Goal: Use online tool/utility: Utilize a website feature to perform a specific function

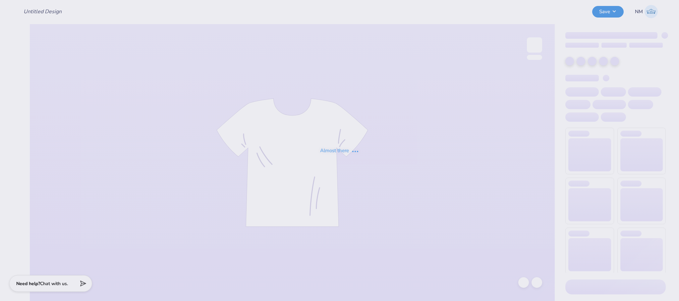
type input "Sweatset Hoodie -- MED Fall 25"
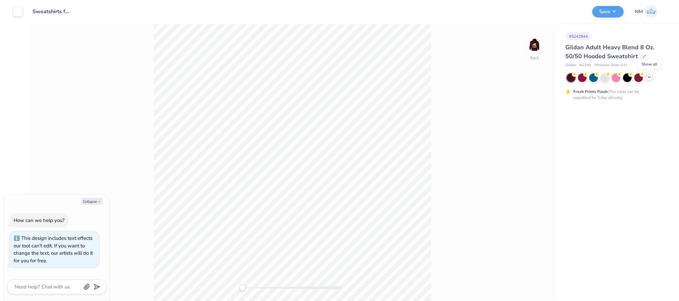
click at [648, 77] on icon at bounding box center [648, 77] width 5 height 5
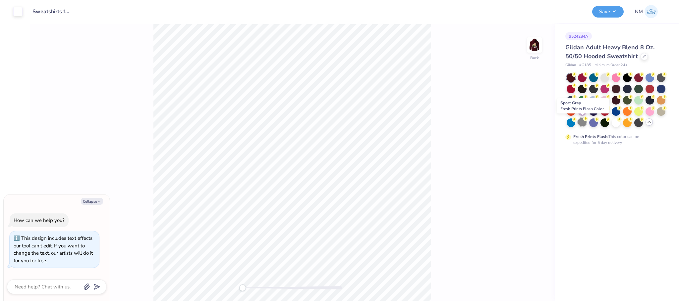
click at [581, 121] on div at bounding box center [582, 122] width 9 height 9
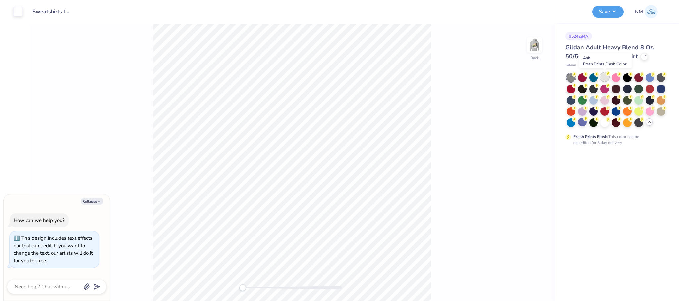
click at [605, 80] on div at bounding box center [604, 77] width 9 height 9
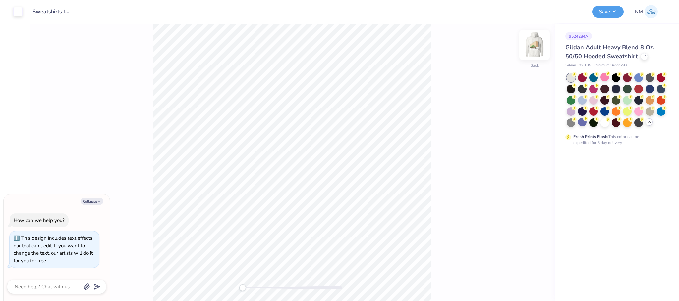
click at [535, 43] on img at bounding box center [534, 45] width 26 height 26
click at [536, 43] on img at bounding box center [534, 45] width 26 height 26
click at [539, 47] on img at bounding box center [534, 45] width 26 height 26
click at [31, 9] on div at bounding box center [29, 10] width 9 height 9
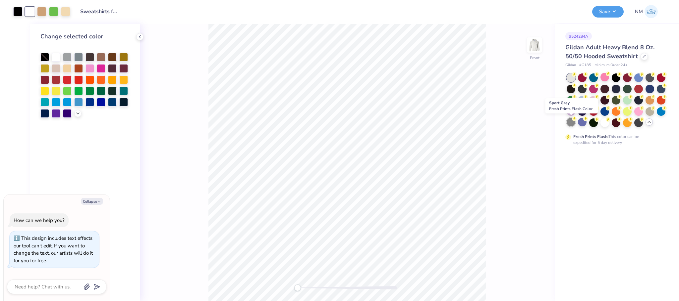
click at [568, 124] on div at bounding box center [570, 122] width 9 height 9
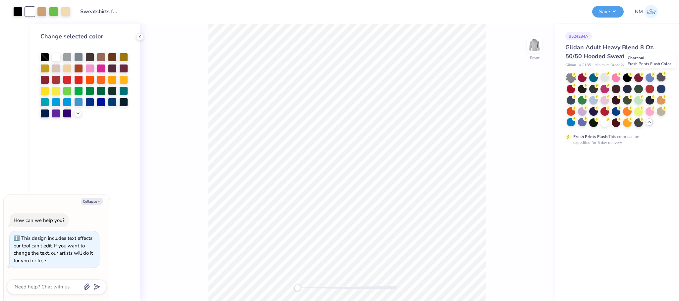
click at [657, 76] on div at bounding box center [660, 77] width 9 height 9
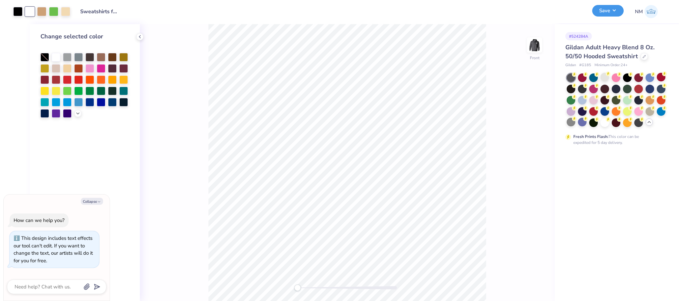
click at [601, 7] on button "Save" at bounding box center [607, 11] width 31 height 12
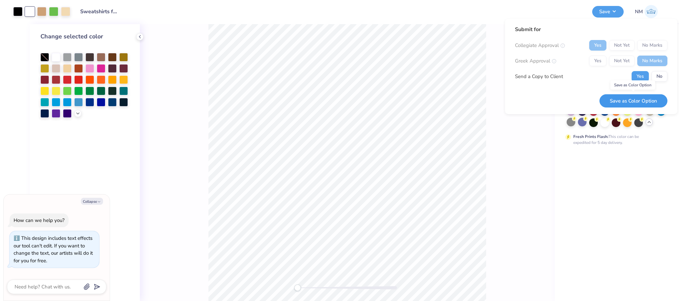
click at [633, 102] on button "Save as Color Option" at bounding box center [633, 101] width 68 height 14
type textarea "x"
